Goal: Navigation & Orientation: Find specific page/section

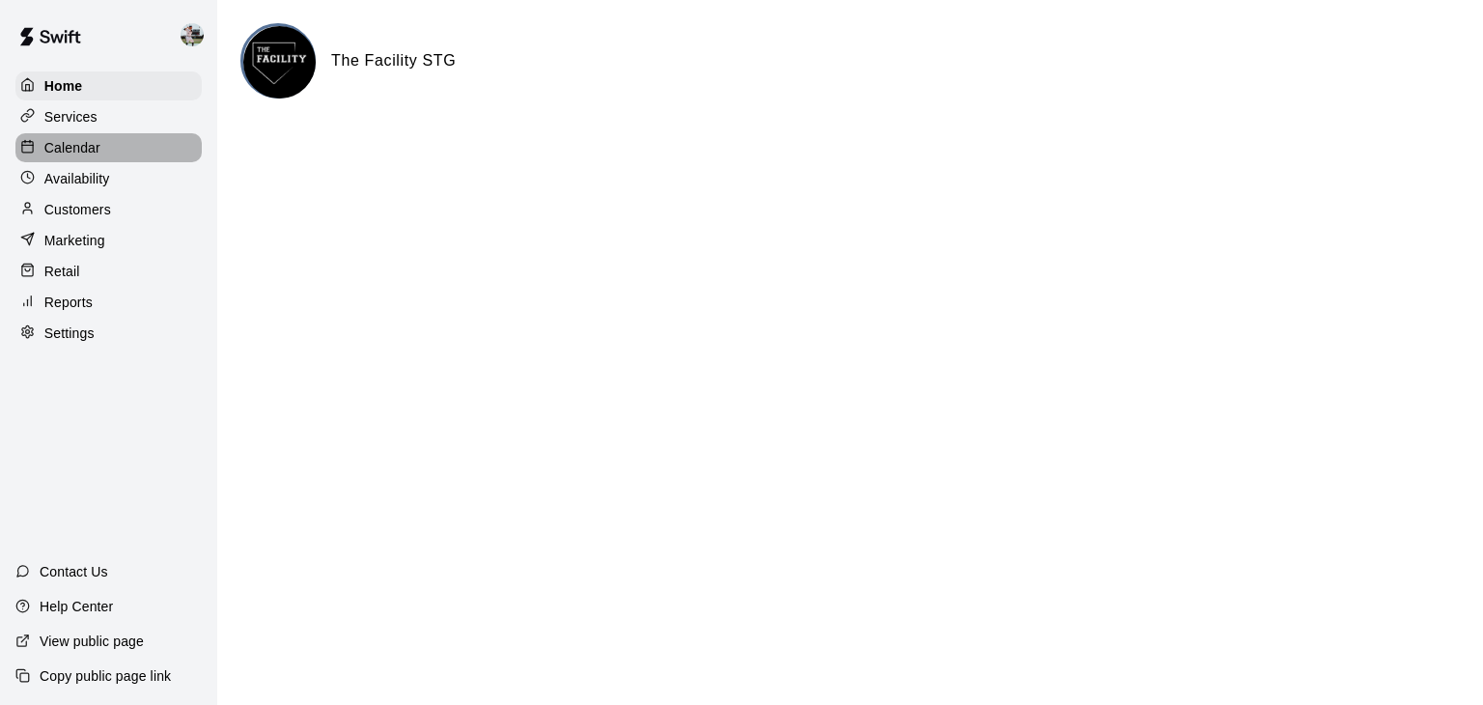
click at [88, 162] on div "Calendar" at bounding box center [108, 147] width 186 height 29
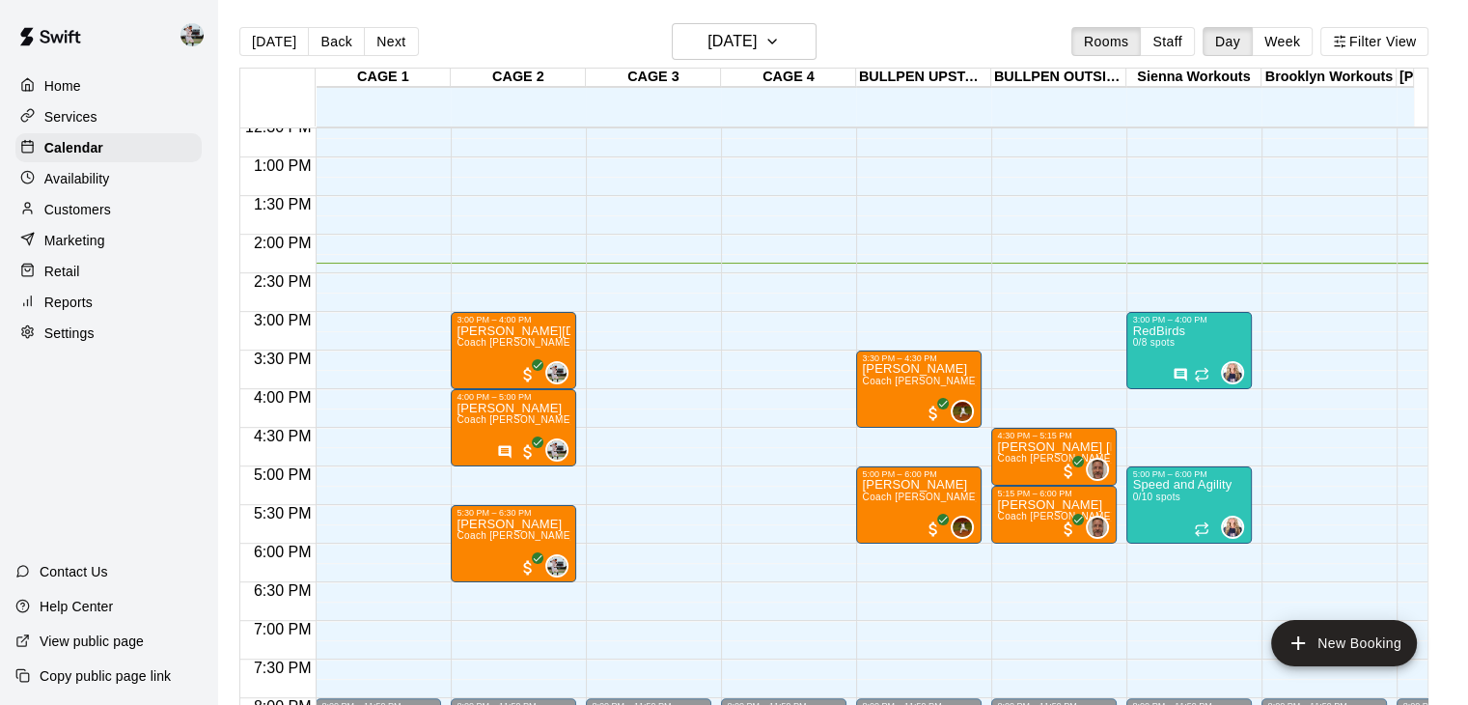
scroll to position [966, 0]
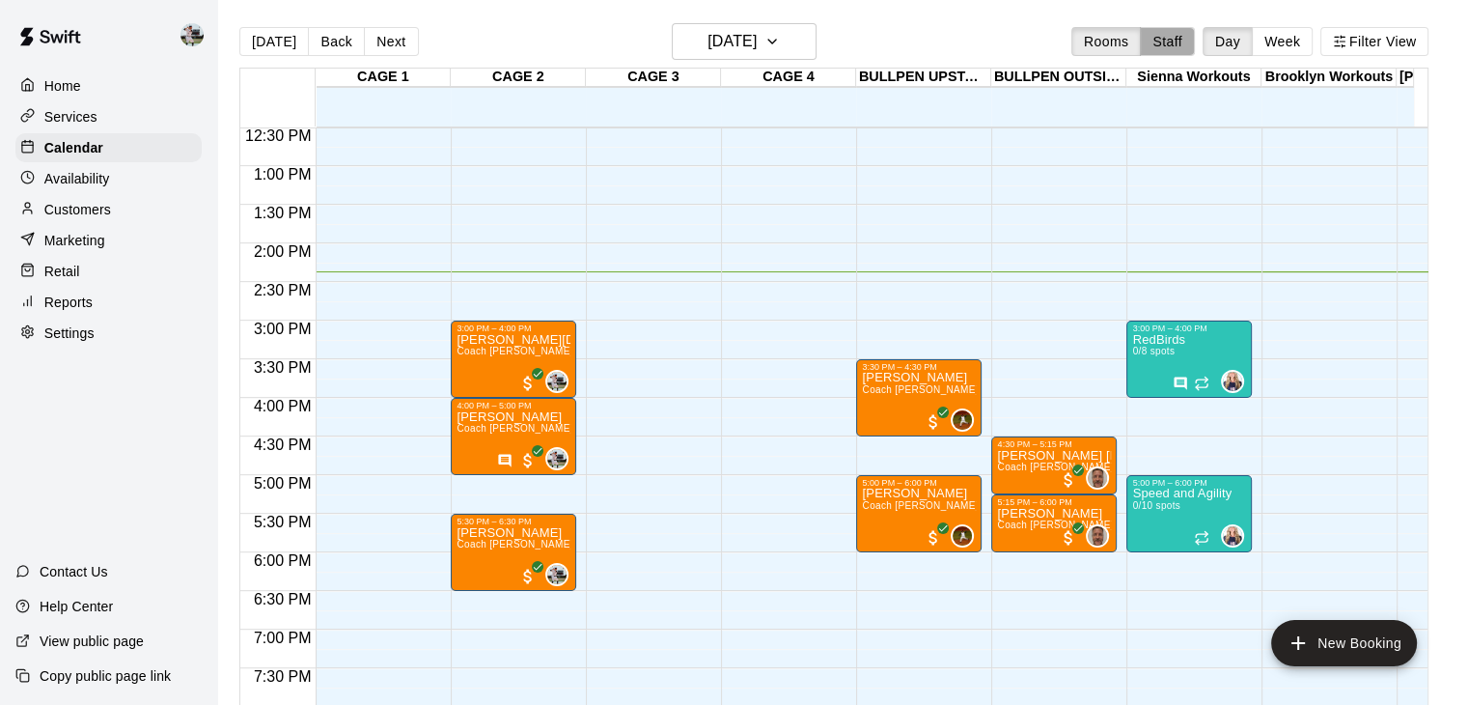
click at [1174, 41] on button "Staff" at bounding box center [1167, 41] width 55 height 29
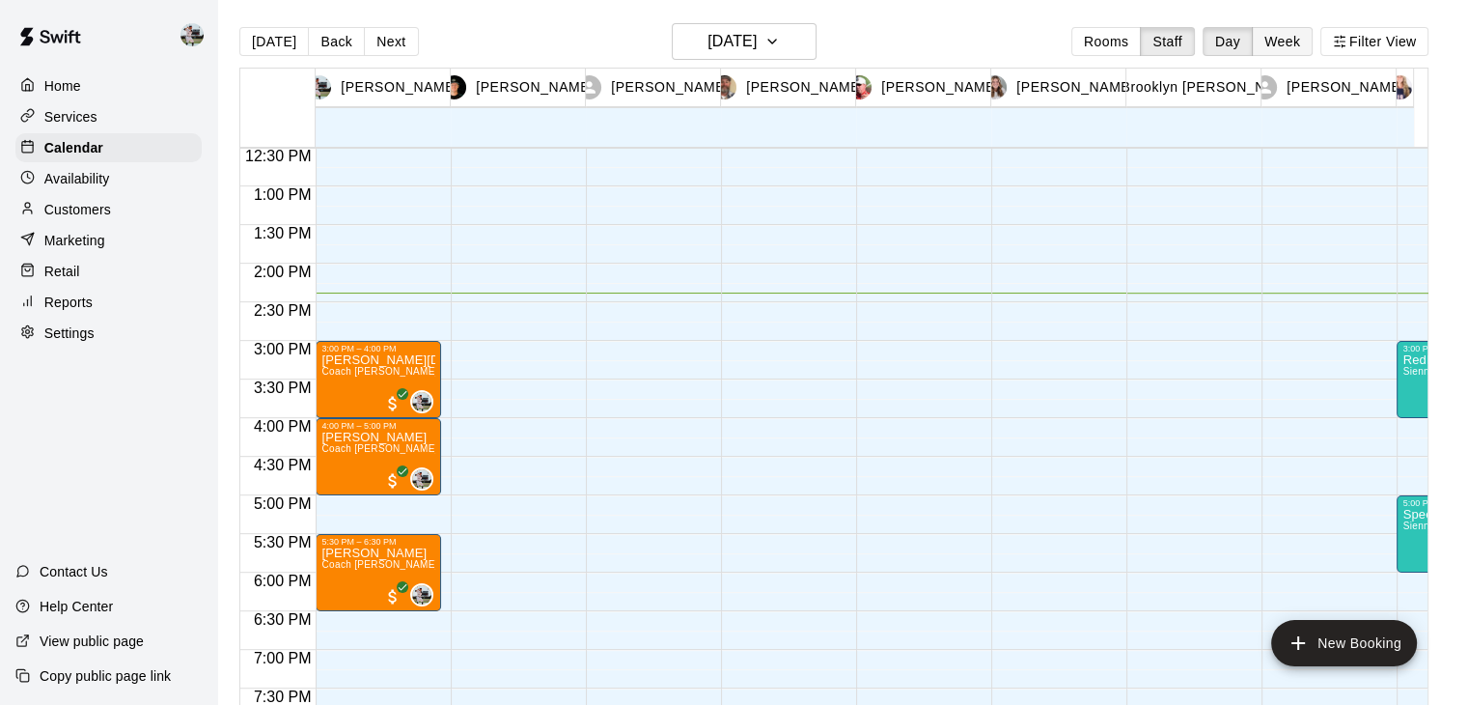
click at [1289, 42] on button "Week" at bounding box center [1282, 41] width 61 height 29
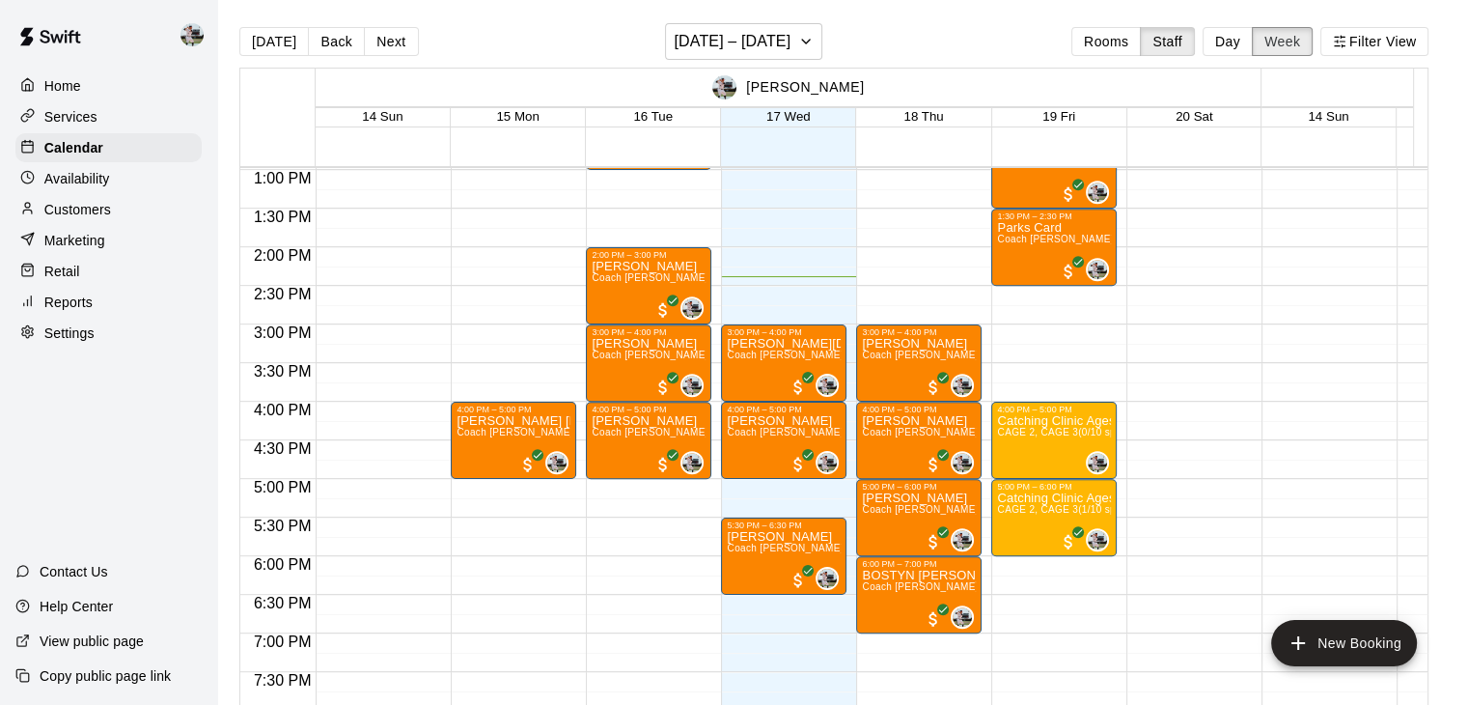
scroll to position [1005, 0]
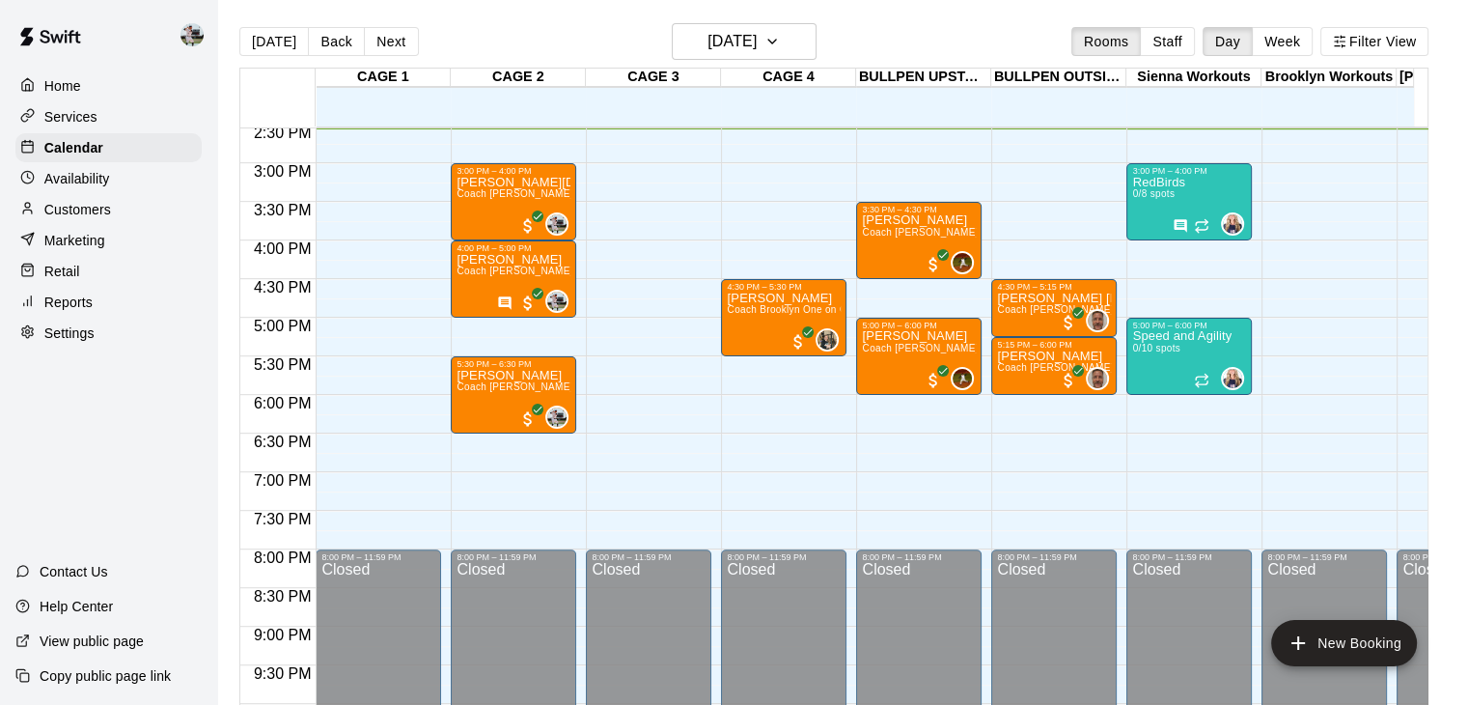
scroll to position [984, 0]
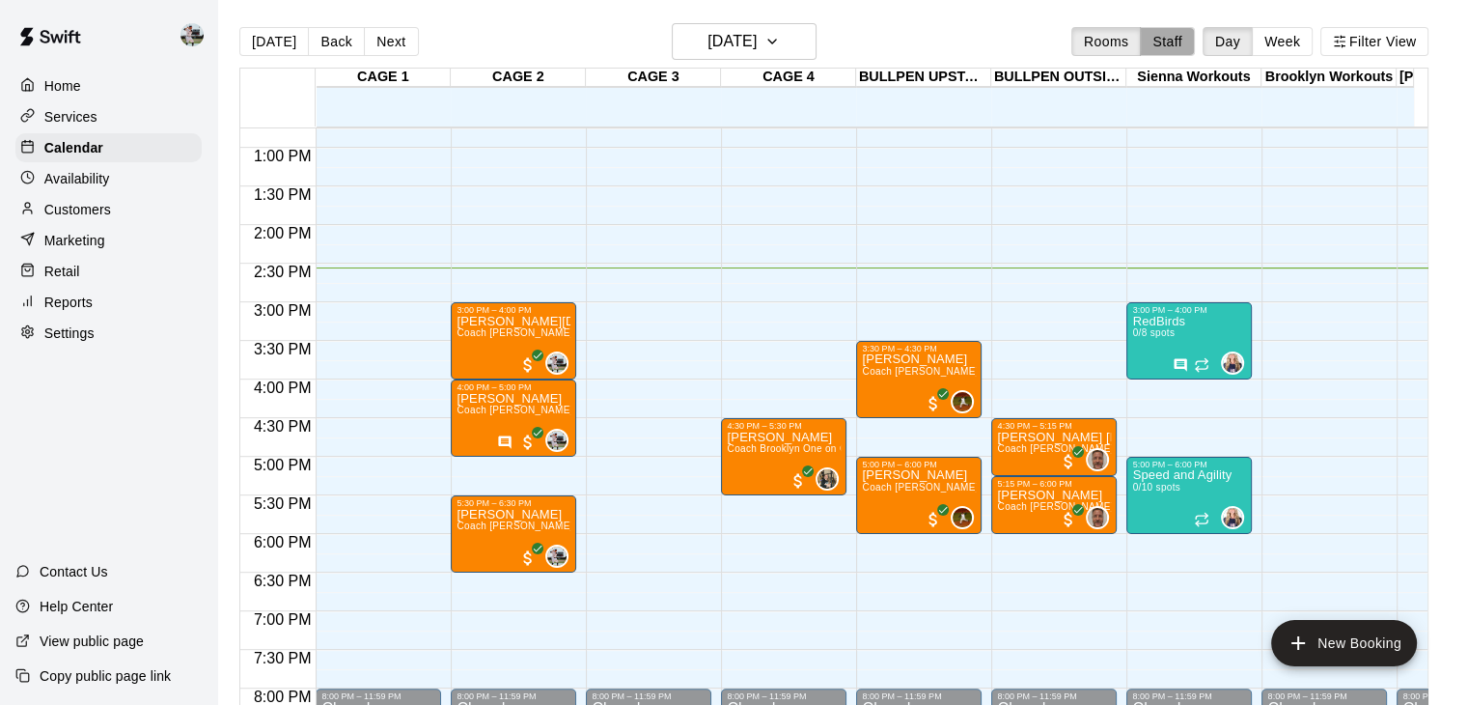
click at [1190, 30] on button "Staff" at bounding box center [1167, 41] width 55 height 29
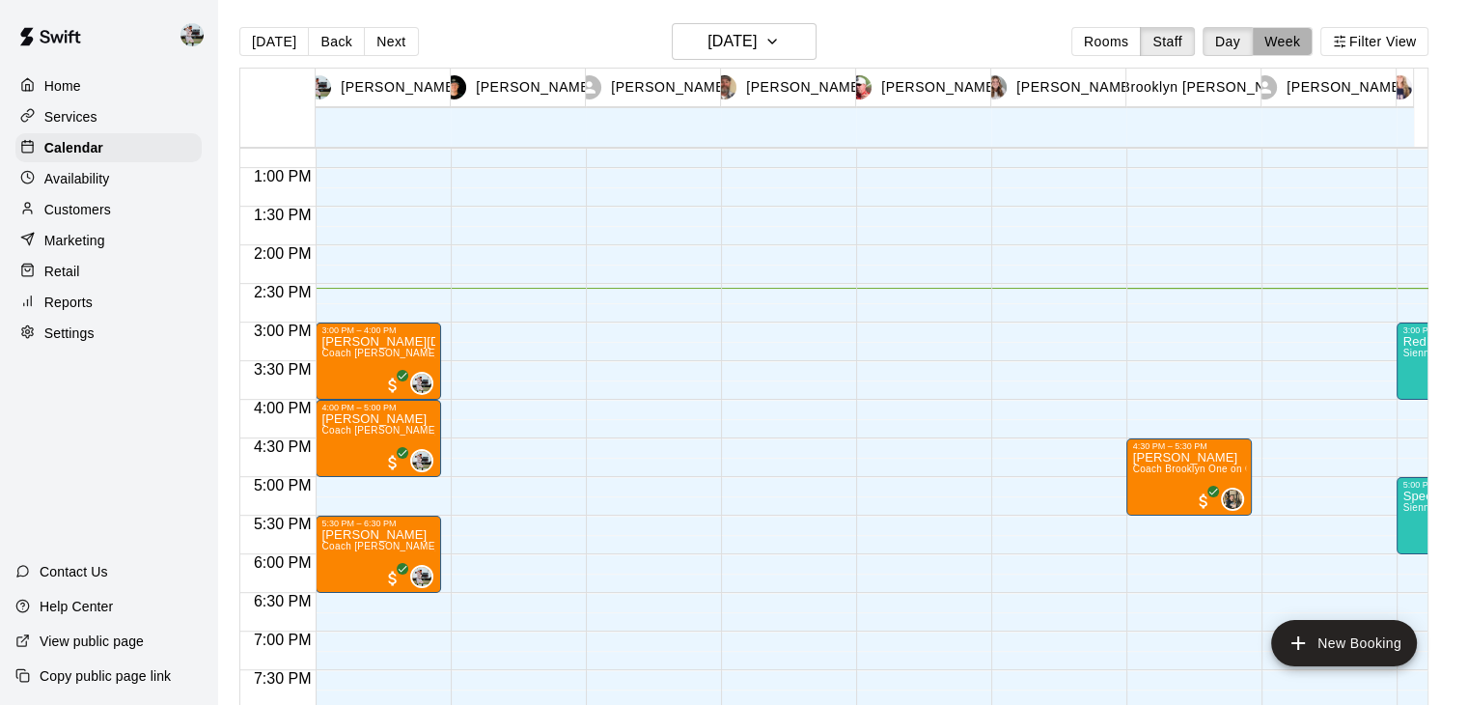
click at [1293, 36] on button "Week" at bounding box center [1282, 41] width 61 height 29
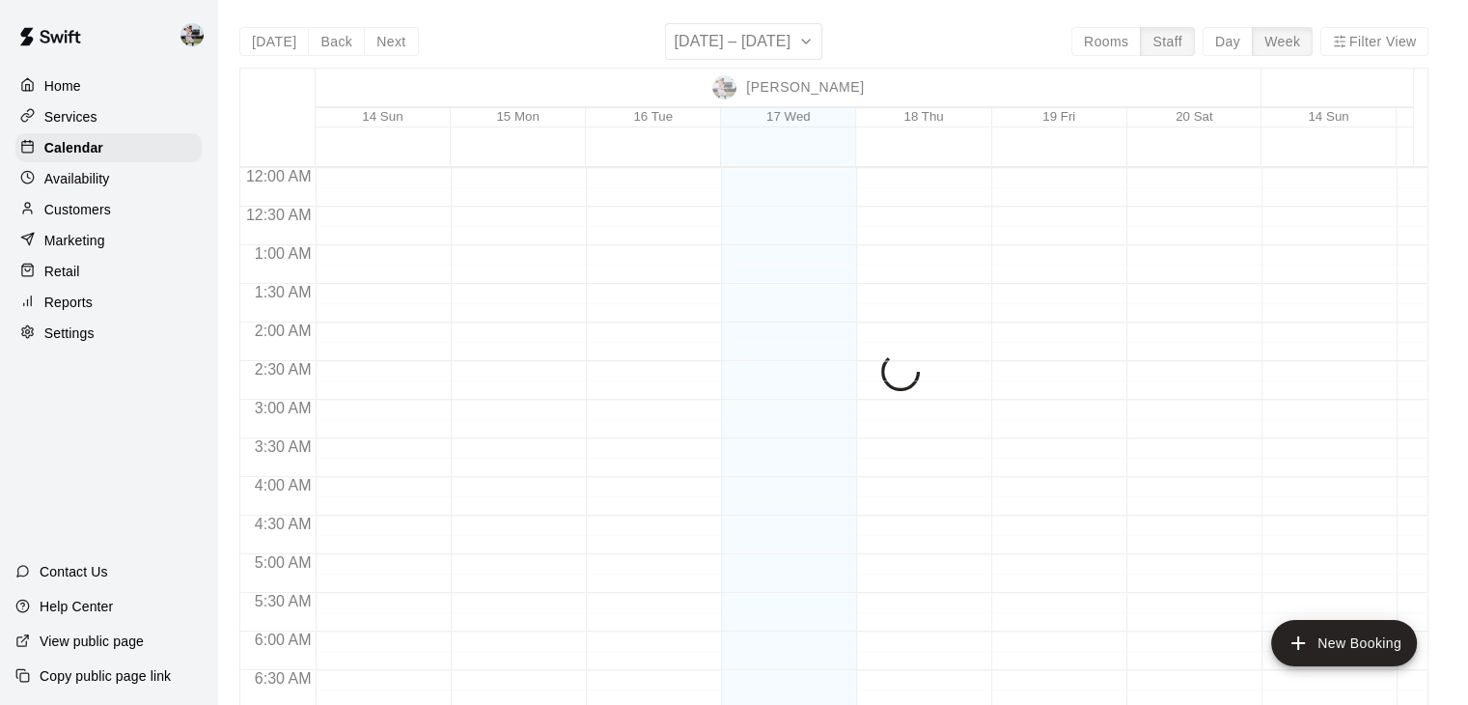
click at [1293, 36] on div "Today Back Next September 14 – 20 Rooms Staff Day Week Filter View Matt Hill 14…" at bounding box center [833, 375] width 1189 height 705
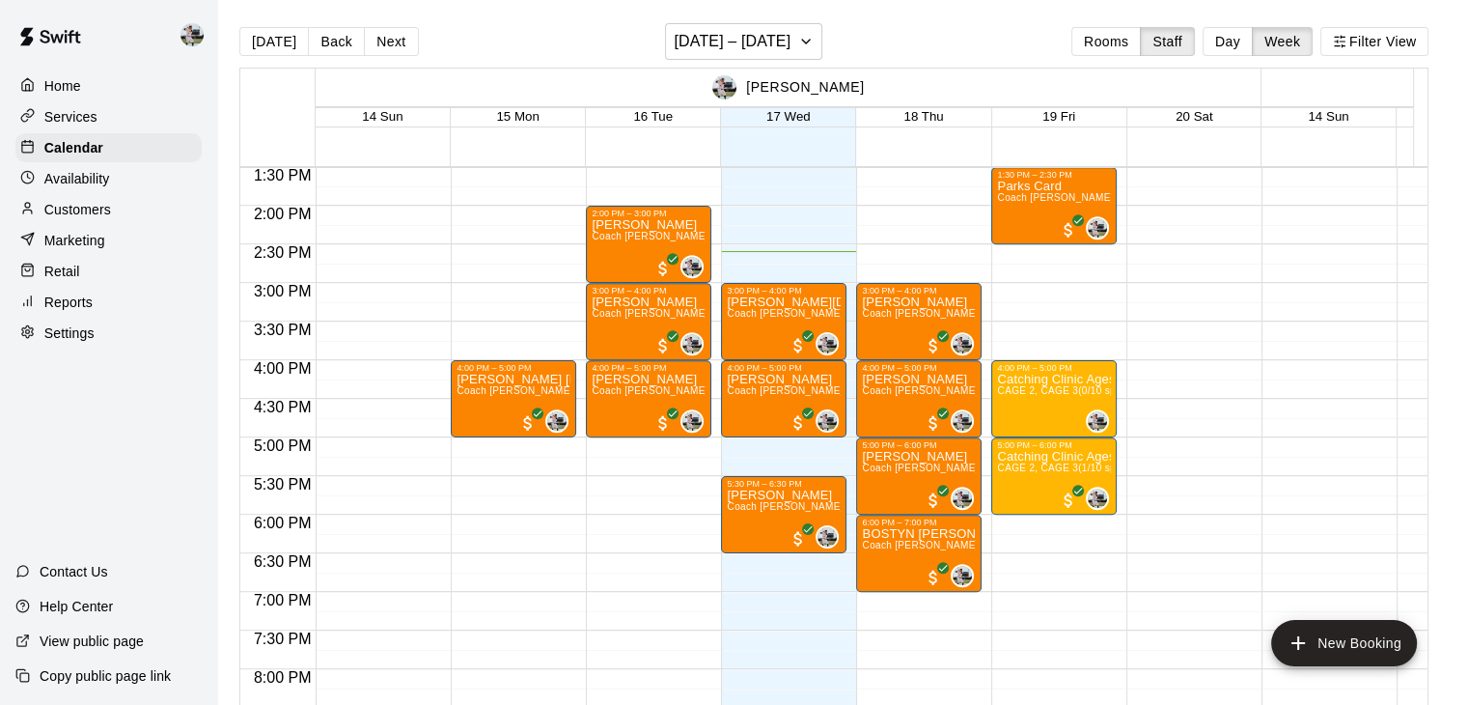
scroll to position [1042, 0]
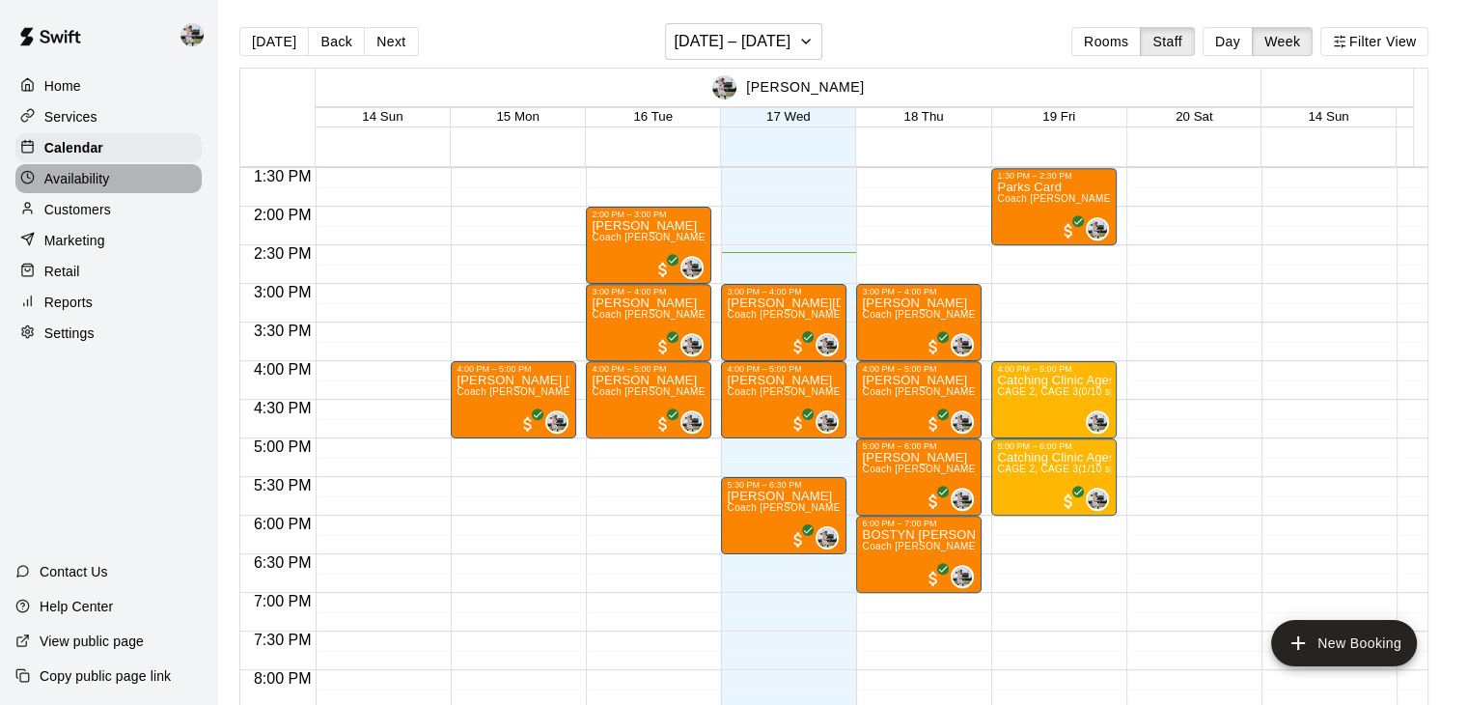
click at [89, 188] on p "Availability" at bounding box center [77, 178] width 66 height 19
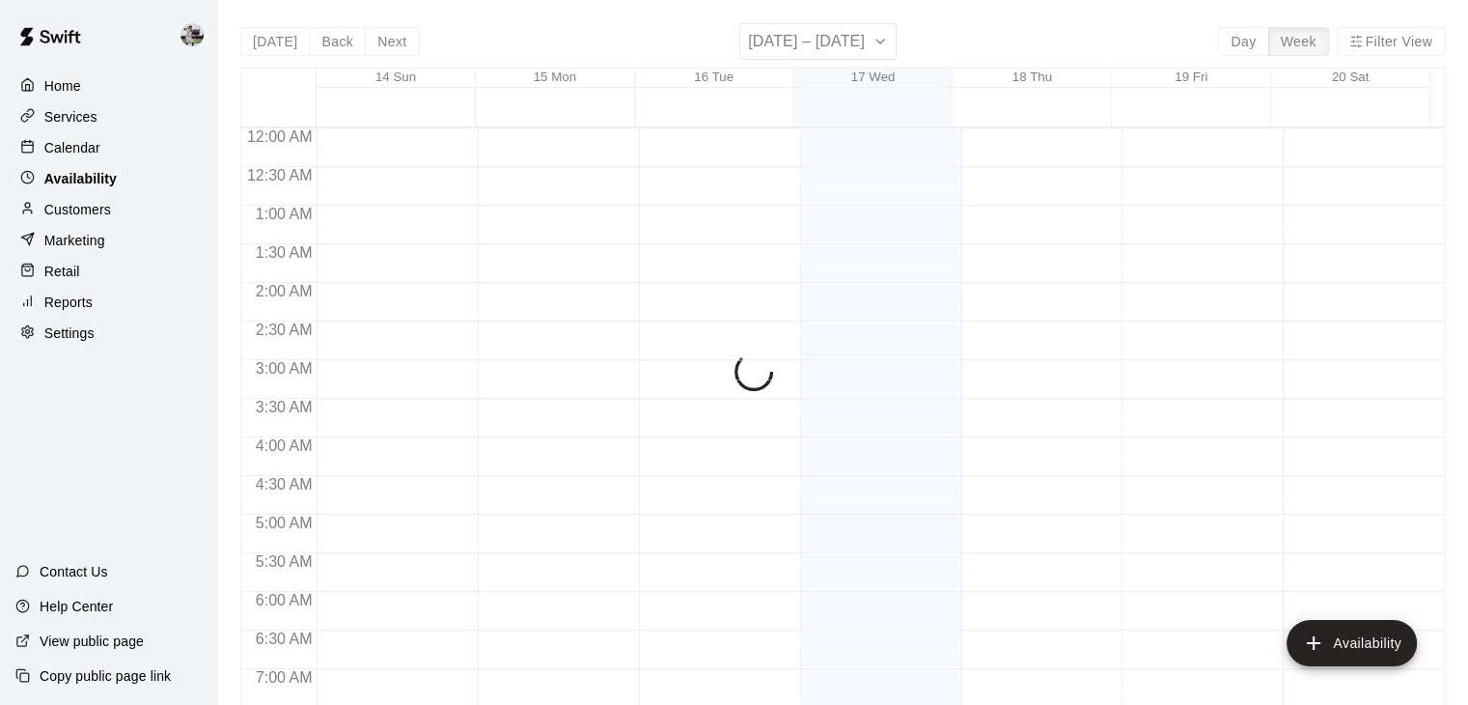
scroll to position [1127, 0]
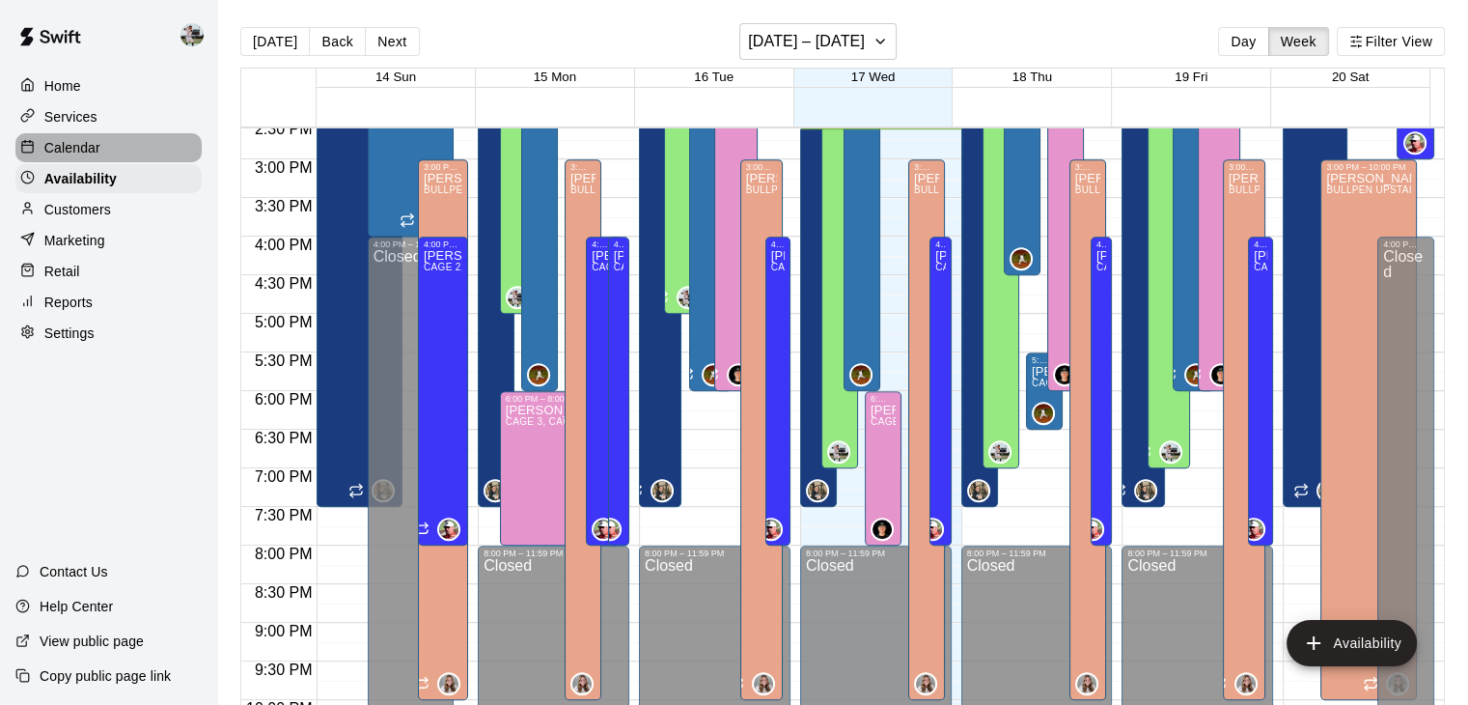
click at [85, 151] on p "Calendar" at bounding box center [72, 147] width 56 height 19
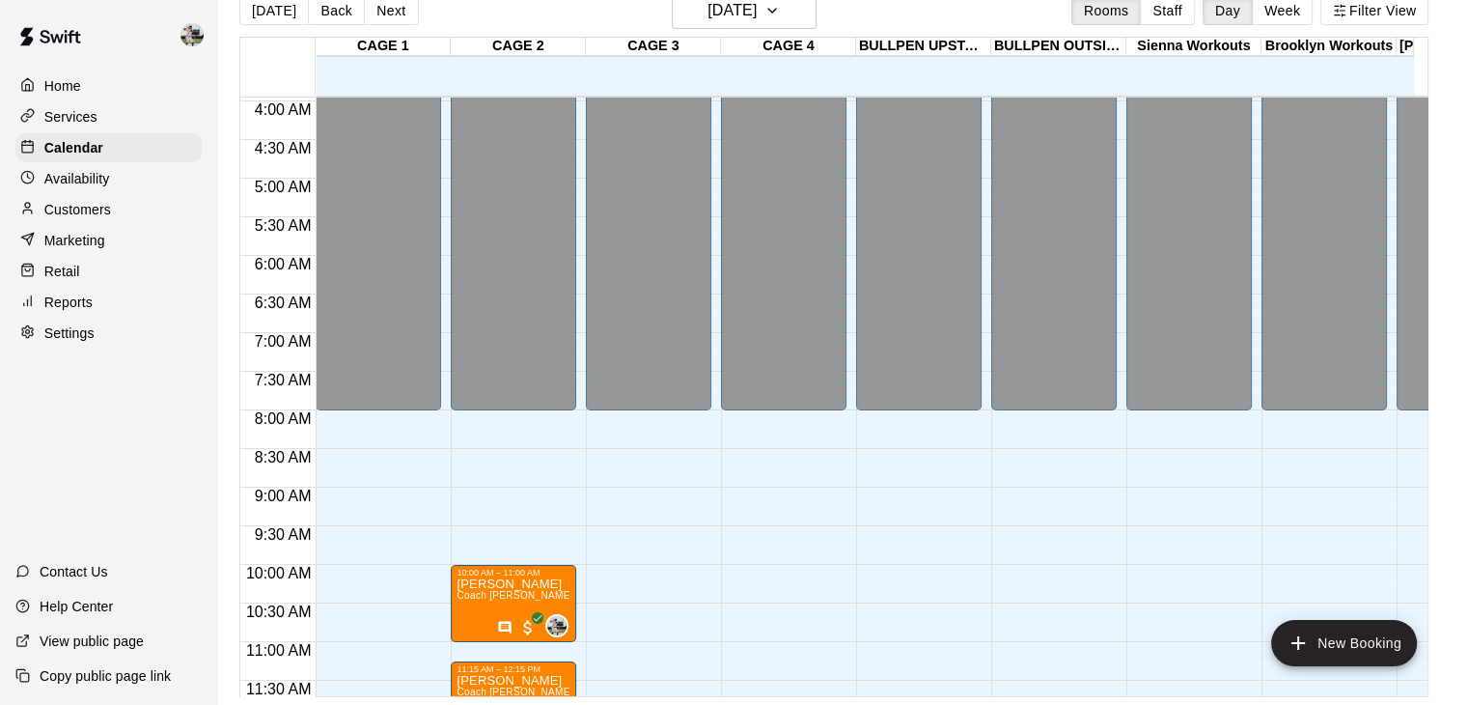
scroll to position [295, 0]
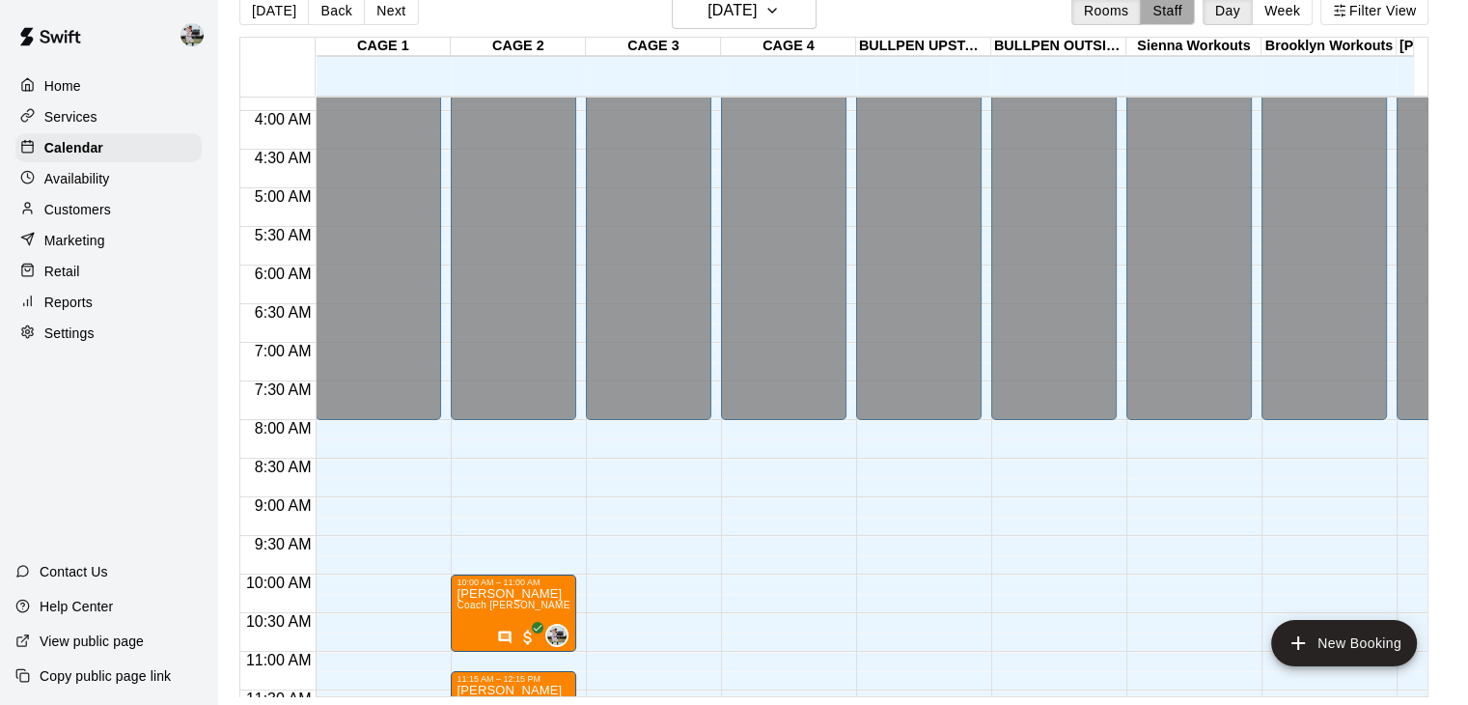
click at [1182, 8] on button "Staff" at bounding box center [1167, 10] width 55 height 29
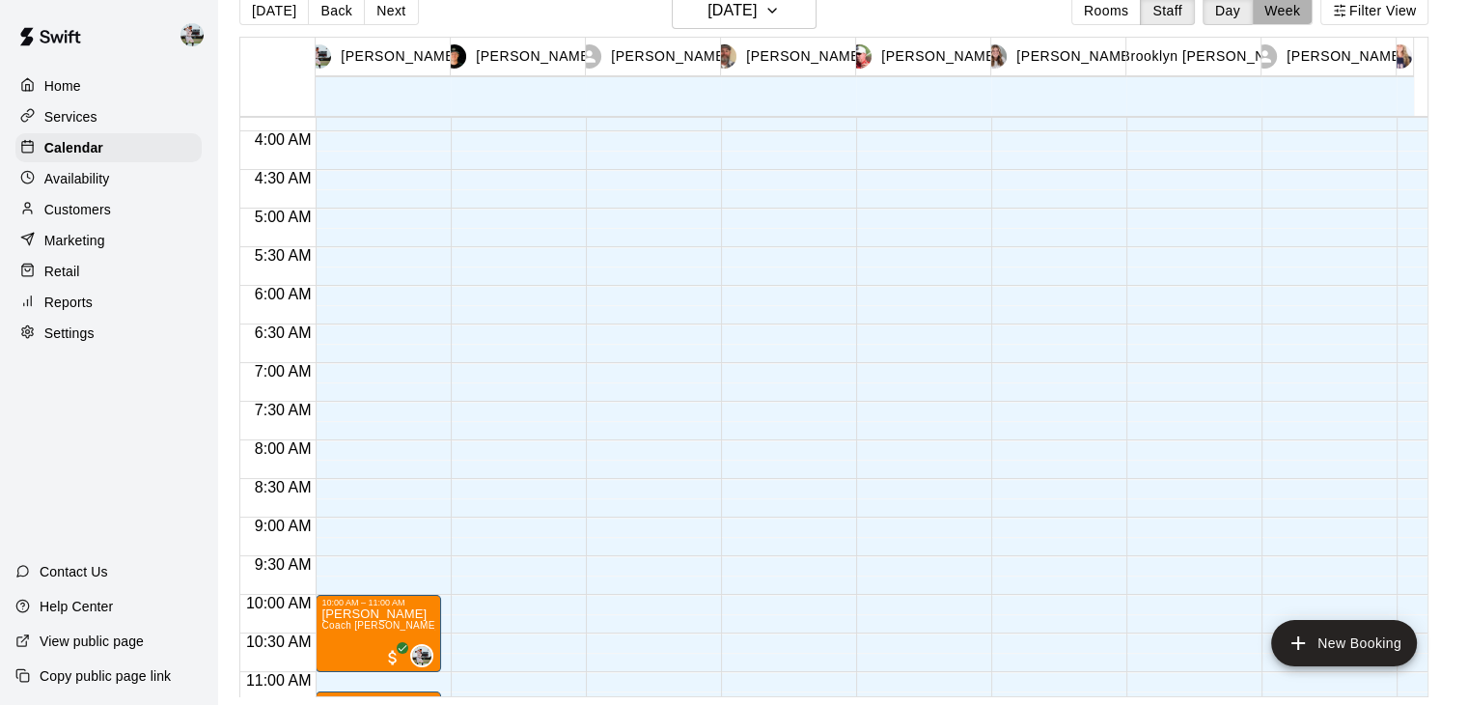
click at [1295, 10] on button "Week" at bounding box center [1282, 10] width 61 height 29
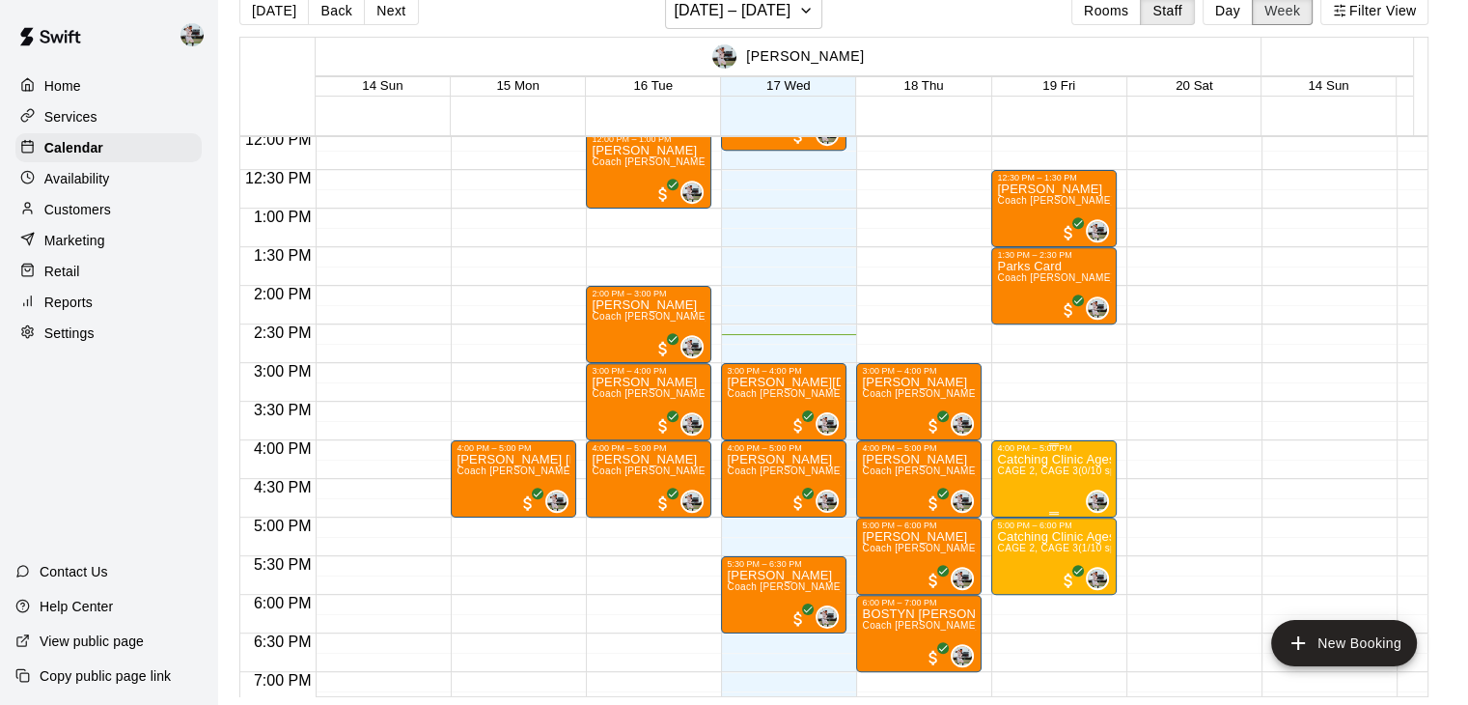
scroll to position [929, 0]
